Goal: Navigation & Orientation: Find specific page/section

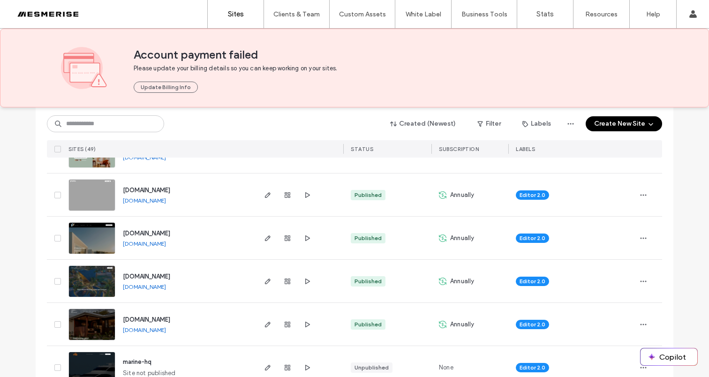
scroll to position [513, 0]
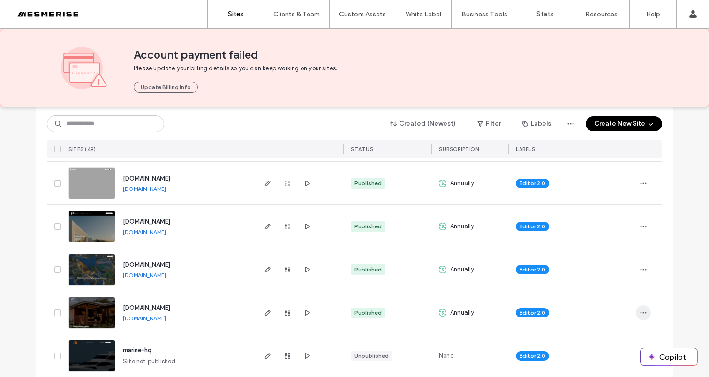
click at [639, 313] on icon "button" at bounding box center [642, 312] width 7 height 7
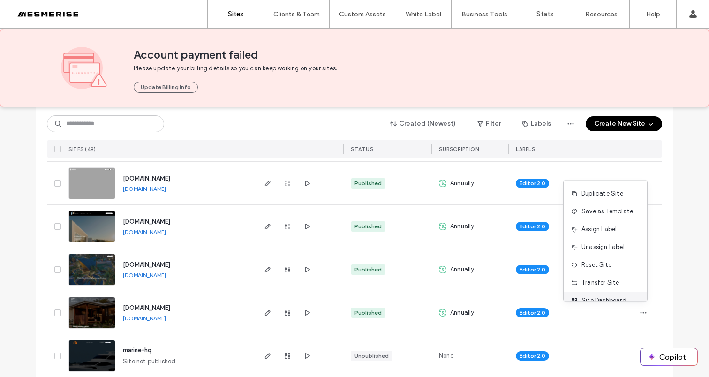
click at [600, 298] on span "Site Dashboard" at bounding box center [603, 300] width 45 height 9
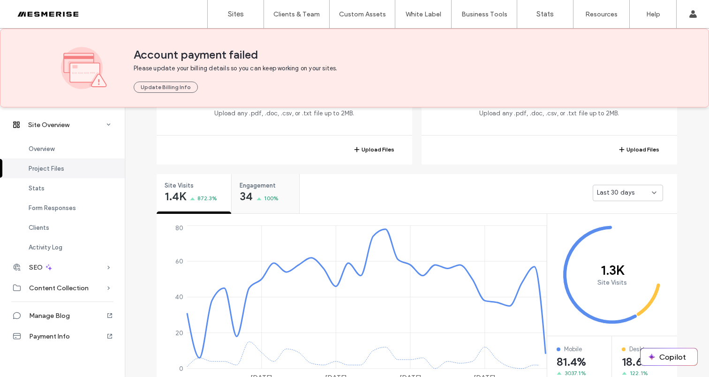
click at [264, 195] on span "100%" at bounding box center [271, 198] width 15 height 9
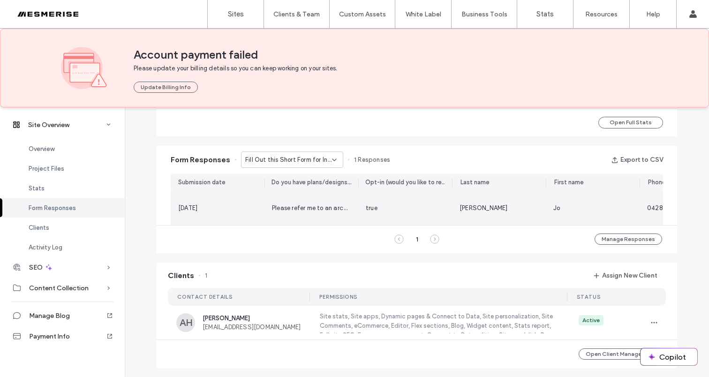
scroll to position [438, 0]
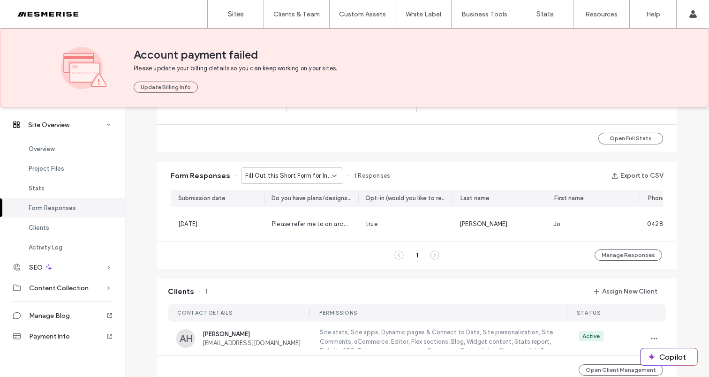
click at [330, 177] on icon at bounding box center [333, 175] width 7 height 7
click at [308, 203] on div "Don’t Just Dream It, Build It - Connect page" at bounding box center [287, 208] width 101 height 16
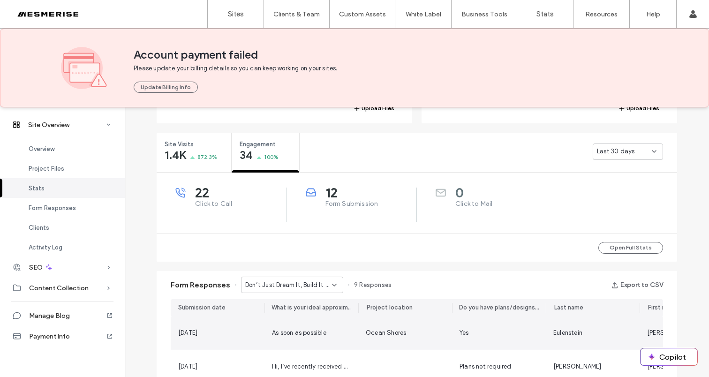
scroll to position [306, 0]
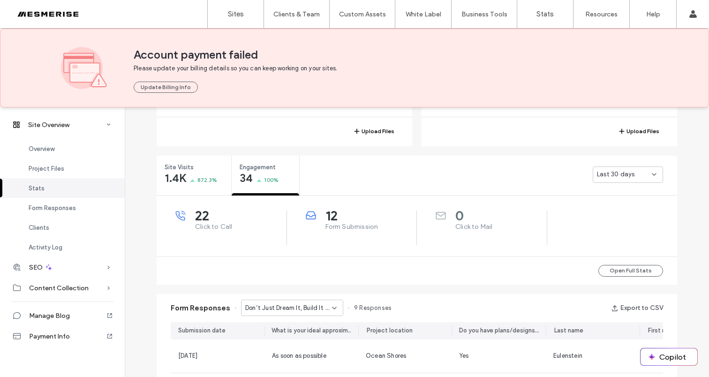
click at [616, 171] on span "Last 30 days" at bounding box center [615, 174] width 37 height 9
click at [613, 194] on span "[DATE]" at bounding box center [602, 190] width 19 height 9
click at [625, 179] on div "[DATE]" at bounding box center [627, 174] width 70 height 16
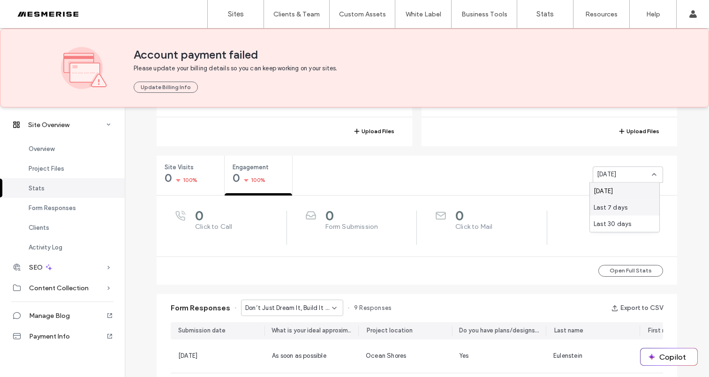
click at [618, 200] on div "Last 7 days" at bounding box center [624, 207] width 69 height 16
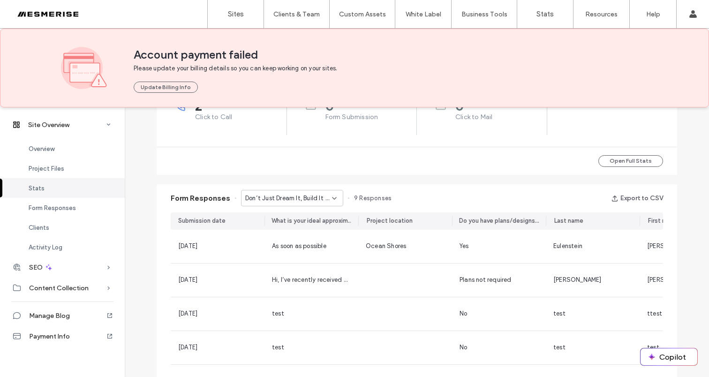
click at [367, 195] on span "9 Responses" at bounding box center [372, 198] width 37 height 9
click at [374, 196] on span "9 Responses" at bounding box center [372, 198] width 37 height 9
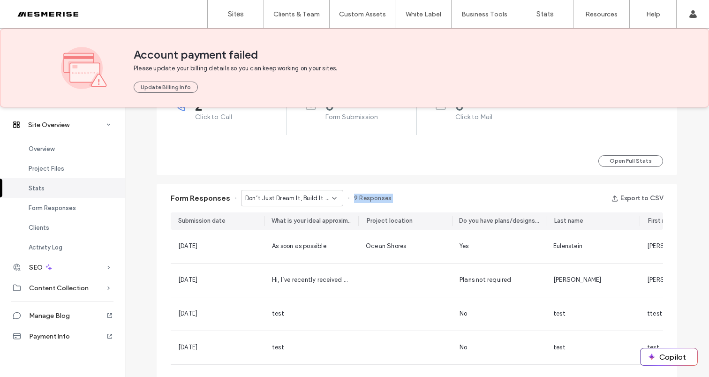
click at [374, 196] on span "9 Responses" at bounding box center [372, 198] width 37 height 9
click at [384, 196] on span "9 Responses" at bounding box center [372, 198] width 37 height 9
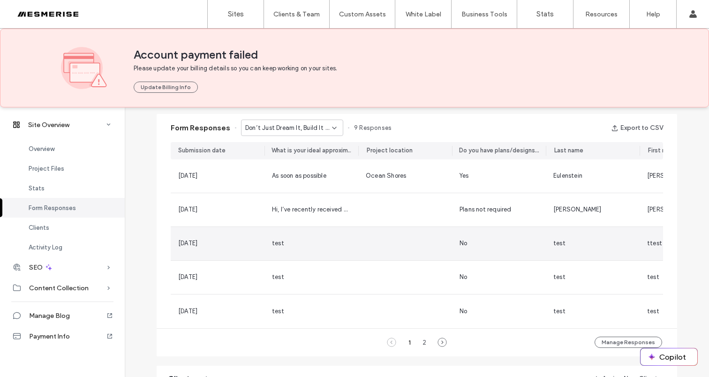
scroll to position [705, 0]
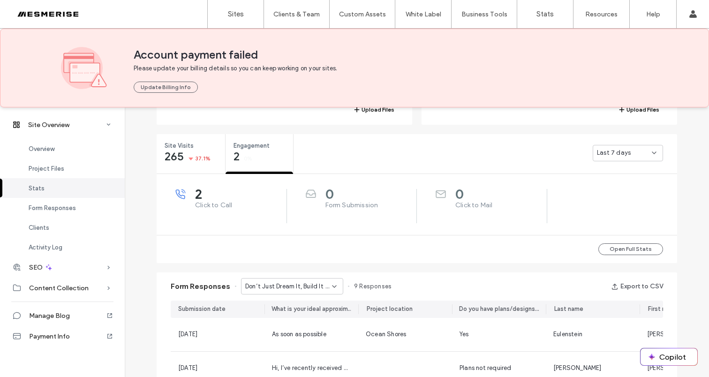
scroll to position [482, 0]
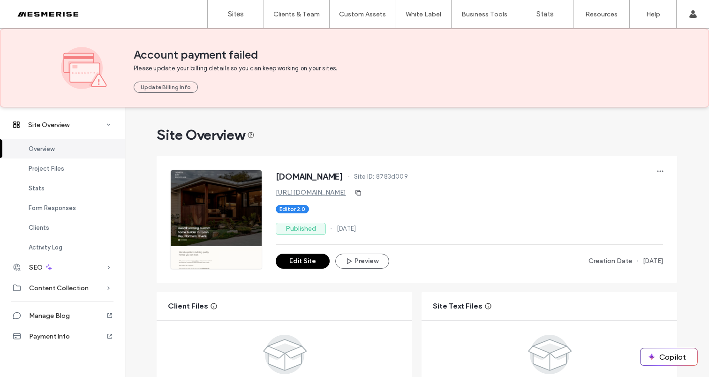
click at [330, 177] on span "[DOMAIN_NAME]" at bounding box center [309, 176] width 67 height 9
click at [343, 178] on span "[DOMAIN_NAME]" at bounding box center [309, 176] width 67 height 9
click at [374, 180] on span "Site ID:" at bounding box center [364, 176] width 21 height 9
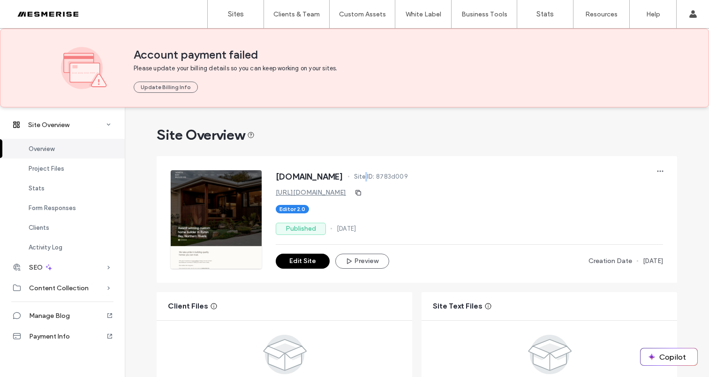
click at [374, 180] on span "Site ID:" at bounding box center [364, 176] width 21 height 9
click at [343, 178] on span "[DOMAIN_NAME]" at bounding box center [309, 176] width 67 height 9
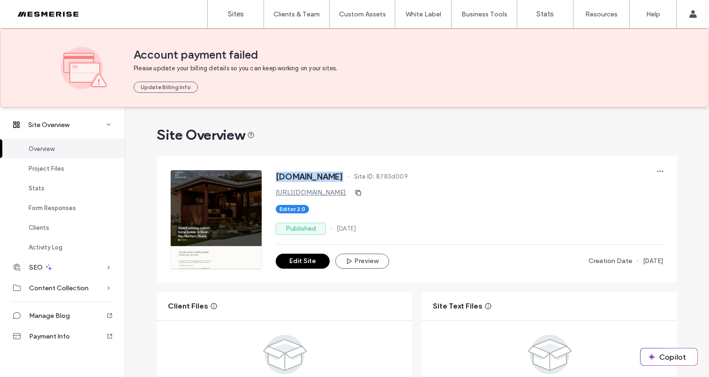
click at [343, 176] on span "[DOMAIN_NAME]" at bounding box center [309, 176] width 67 height 9
click at [397, 127] on div "Site Overview" at bounding box center [417, 135] width 520 height 19
click at [374, 177] on span "Site ID:" at bounding box center [364, 176] width 21 height 9
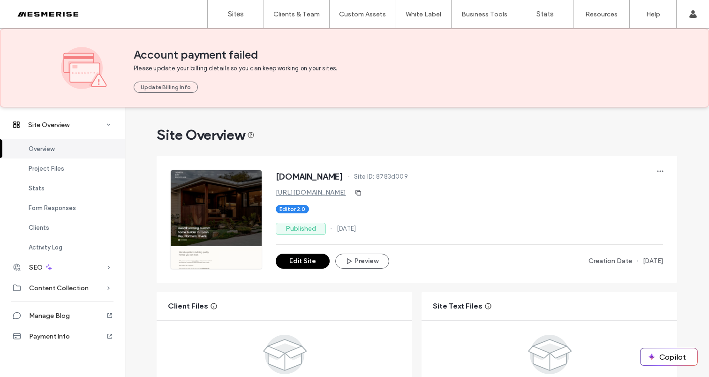
click at [408, 176] on span "8783d009" at bounding box center [392, 176] width 32 height 9
click at [374, 176] on span "Site ID:" at bounding box center [364, 176] width 21 height 9
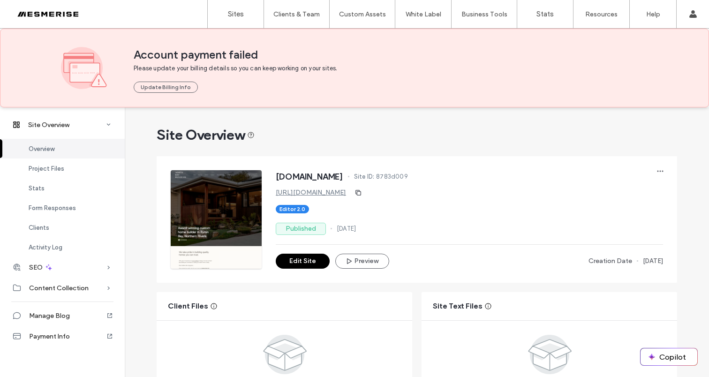
click at [408, 174] on span "8783d009" at bounding box center [392, 176] width 32 height 9
click at [374, 177] on span "Site ID:" at bounding box center [364, 176] width 21 height 9
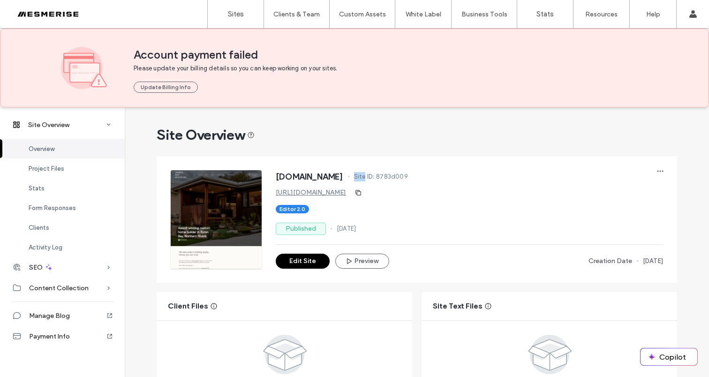
click at [374, 177] on span "Site ID:" at bounding box center [364, 176] width 21 height 9
click at [408, 175] on span "8783d009" at bounding box center [392, 176] width 32 height 9
click at [374, 177] on span "Site ID:" at bounding box center [364, 176] width 21 height 9
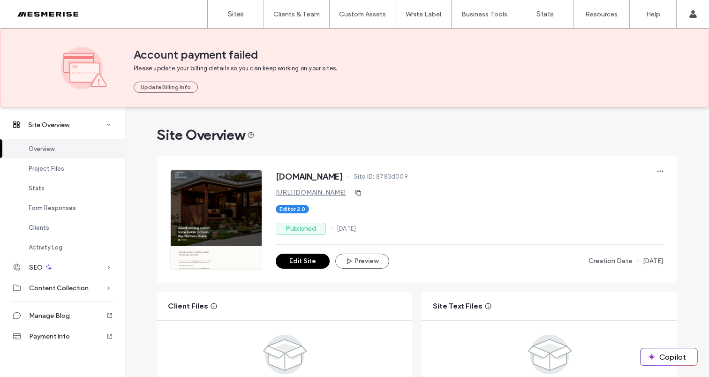
click at [408, 174] on span "8783d009" at bounding box center [392, 176] width 32 height 9
click at [374, 177] on span "Site ID:" at bounding box center [364, 176] width 21 height 9
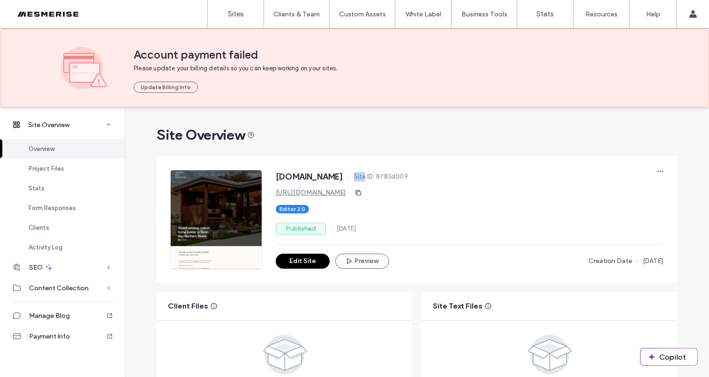
click at [374, 177] on span "Site ID:" at bounding box center [364, 176] width 21 height 9
click at [408, 174] on span "8783d009" at bounding box center [392, 176] width 32 height 9
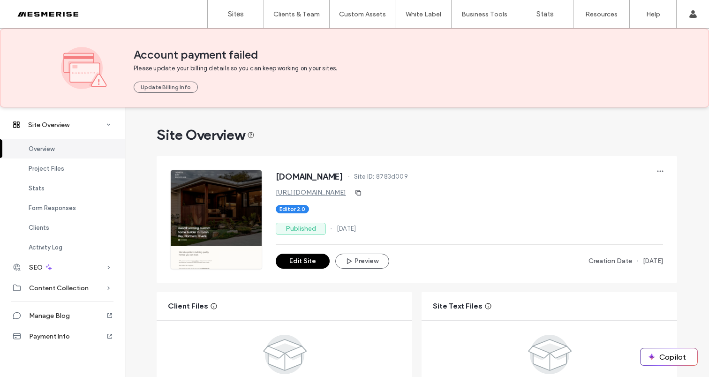
click at [374, 178] on span "Site ID:" at bounding box center [364, 176] width 21 height 9
click at [343, 177] on span "[DOMAIN_NAME]" at bounding box center [309, 176] width 67 height 9
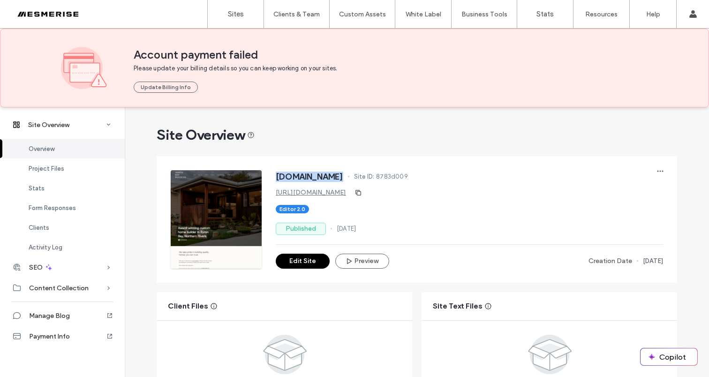
click at [343, 177] on span "[DOMAIN_NAME]" at bounding box center [309, 176] width 67 height 9
click at [374, 176] on span "Site ID:" at bounding box center [364, 176] width 21 height 9
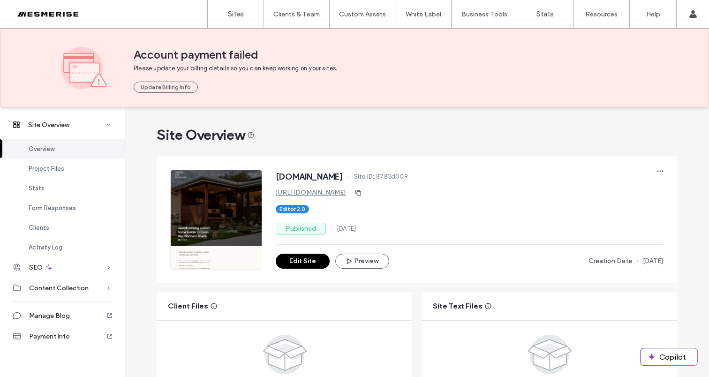
click at [343, 178] on span "[DOMAIN_NAME]" at bounding box center [309, 176] width 67 height 9
click at [374, 175] on span "Site ID:" at bounding box center [364, 176] width 21 height 9
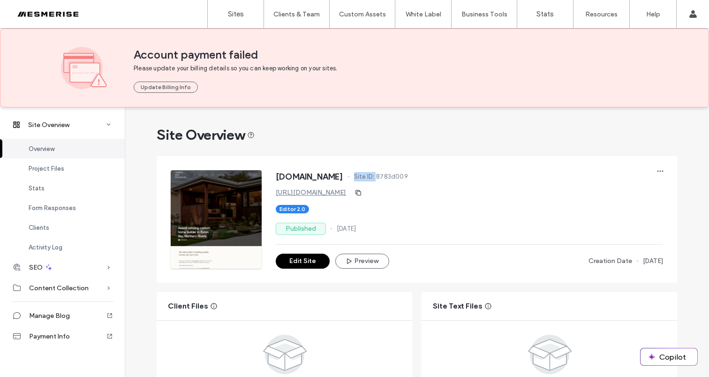
click at [374, 175] on span "Site ID:" at bounding box center [364, 176] width 21 height 9
click at [343, 176] on span "[DOMAIN_NAME]" at bounding box center [309, 176] width 67 height 9
click at [343, 177] on span "[DOMAIN_NAME]" at bounding box center [309, 176] width 67 height 9
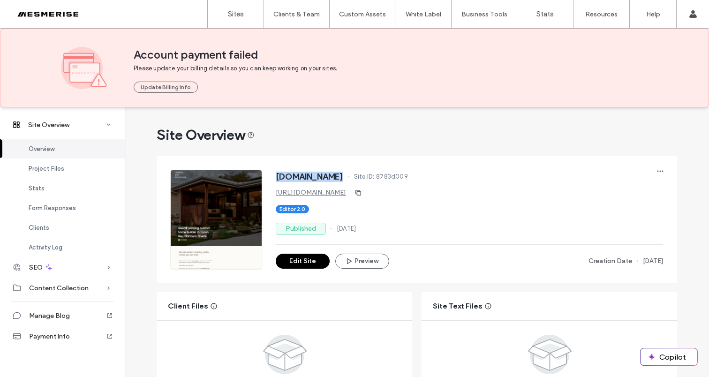
click at [343, 177] on span "[DOMAIN_NAME]" at bounding box center [309, 176] width 67 height 9
drag, startPoint x: 355, startPoint y: 177, endPoint x: 388, endPoint y: 176, distance: 32.8
click at [343, 177] on span "[DOMAIN_NAME]" at bounding box center [309, 176] width 67 height 9
click at [408, 178] on span "8783d009" at bounding box center [392, 176] width 32 height 9
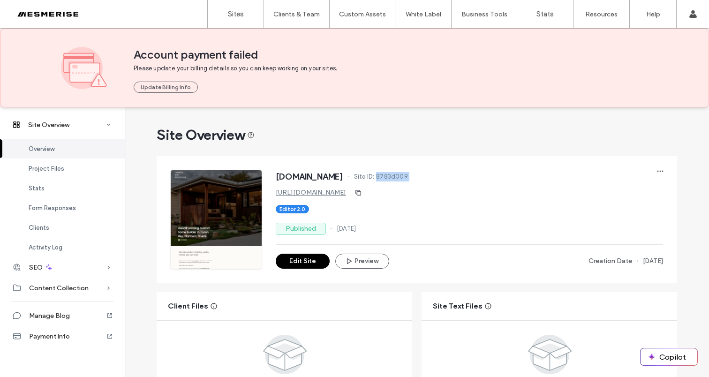
click at [408, 178] on span "8783d009" at bounding box center [392, 176] width 32 height 9
click at [343, 178] on span "[DOMAIN_NAME]" at bounding box center [309, 176] width 67 height 9
click at [343, 177] on span "[DOMAIN_NAME]" at bounding box center [309, 176] width 67 height 9
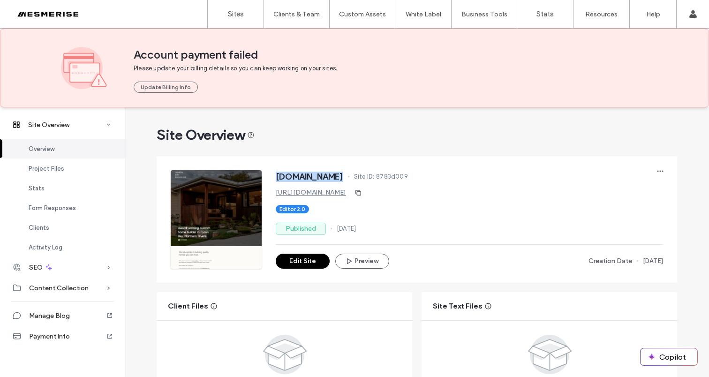
click at [343, 177] on span "[DOMAIN_NAME]" at bounding box center [309, 176] width 67 height 9
click at [343, 176] on span "[DOMAIN_NAME]" at bounding box center [309, 176] width 67 height 9
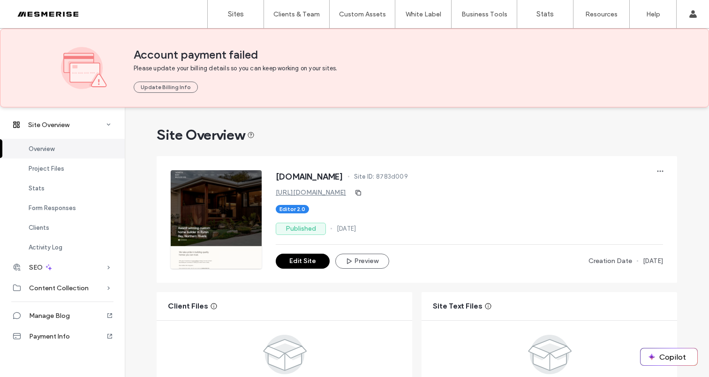
click at [343, 176] on span "[DOMAIN_NAME]" at bounding box center [309, 176] width 67 height 9
drag, startPoint x: 374, startPoint y: 176, endPoint x: 343, endPoint y: 178, distance: 31.0
click at [343, 176] on span "[DOMAIN_NAME]" at bounding box center [309, 176] width 67 height 9
click at [342, 178] on span "[DOMAIN_NAME]" at bounding box center [309, 176] width 67 height 9
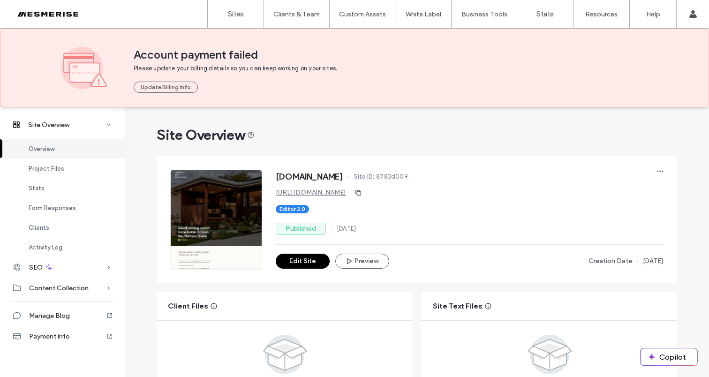
click at [283, 177] on span "[DOMAIN_NAME]" at bounding box center [309, 176] width 67 height 9
click at [319, 174] on span "[DOMAIN_NAME]" at bounding box center [309, 176] width 67 height 9
click at [343, 176] on span "[DOMAIN_NAME]" at bounding box center [309, 176] width 67 height 9
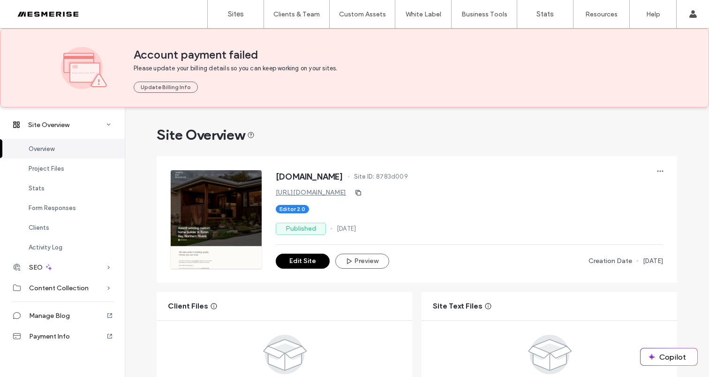
click at [343, 176] on span "[DOMAIN_NAME]" at bounding box center [309, 176] width 67 height 9
click at [343, 178] on span "[DOMAIN_NAME]" at bounding box center [309, 176] width 67 height 9
click at [337, 176] on span "[DOMAIN_NAME]" at bounding box center [309, 176] width 67 height 9
drag, startPoint x: 337, startPoint y: 176, endPoint x: 428, endPoint y: 177, distance: 90.5
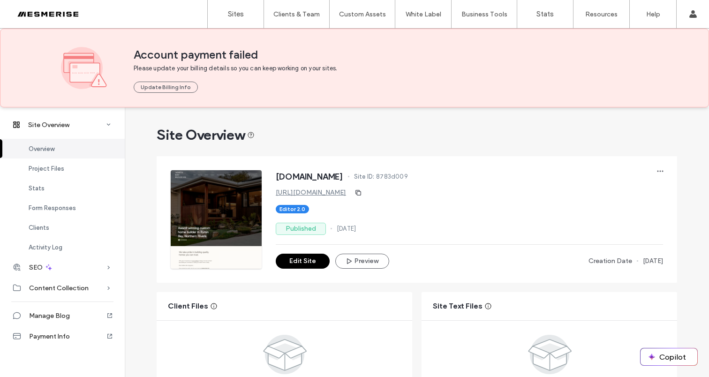
click at [337, 176] on span "[DOMAIN_NAME]" at bounding box center [309, 176] width 67 height 9
click at [408, 177] on span "8783d009" at bounding box center [392, 176] width 32 height 9
click at [374, 178] on span "Site ID:" at bounding box center [364, 176] width 21 height 9
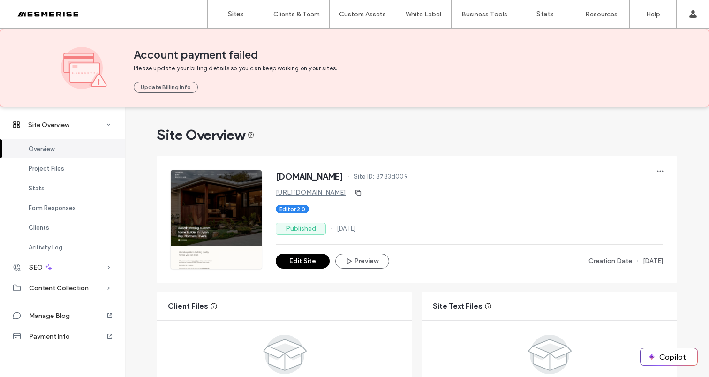
click at [429, 177] on div "[DOMAIN_NAME] Site ID: 8783d009" at bounding box center [469, 177] width 387 height 15
